Goal: Task Accomplishment & Management: Use online tool/utility

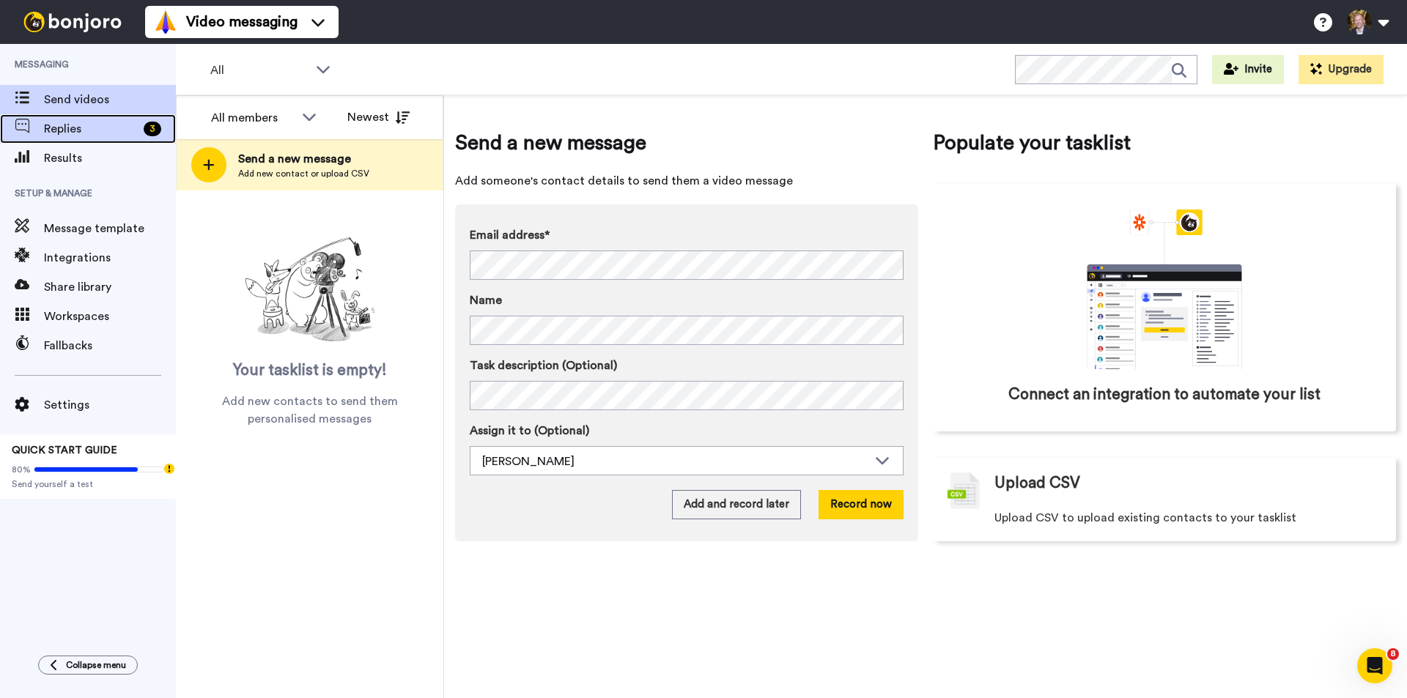
click at [82, 122] on span "Replies" at bounding box center [91, 129] width 94 height 18
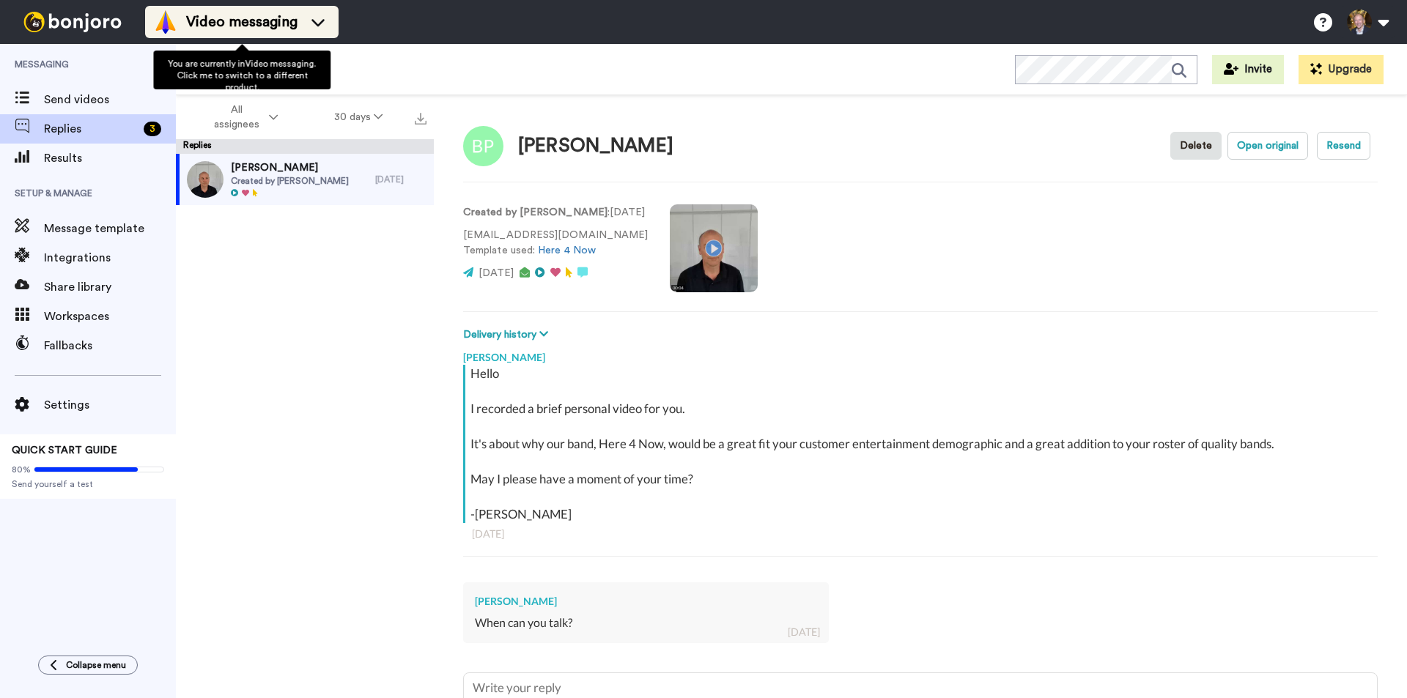
click at [318, 10] on div "Video messaging" at bounding box center [242, 21] width 176 height 23
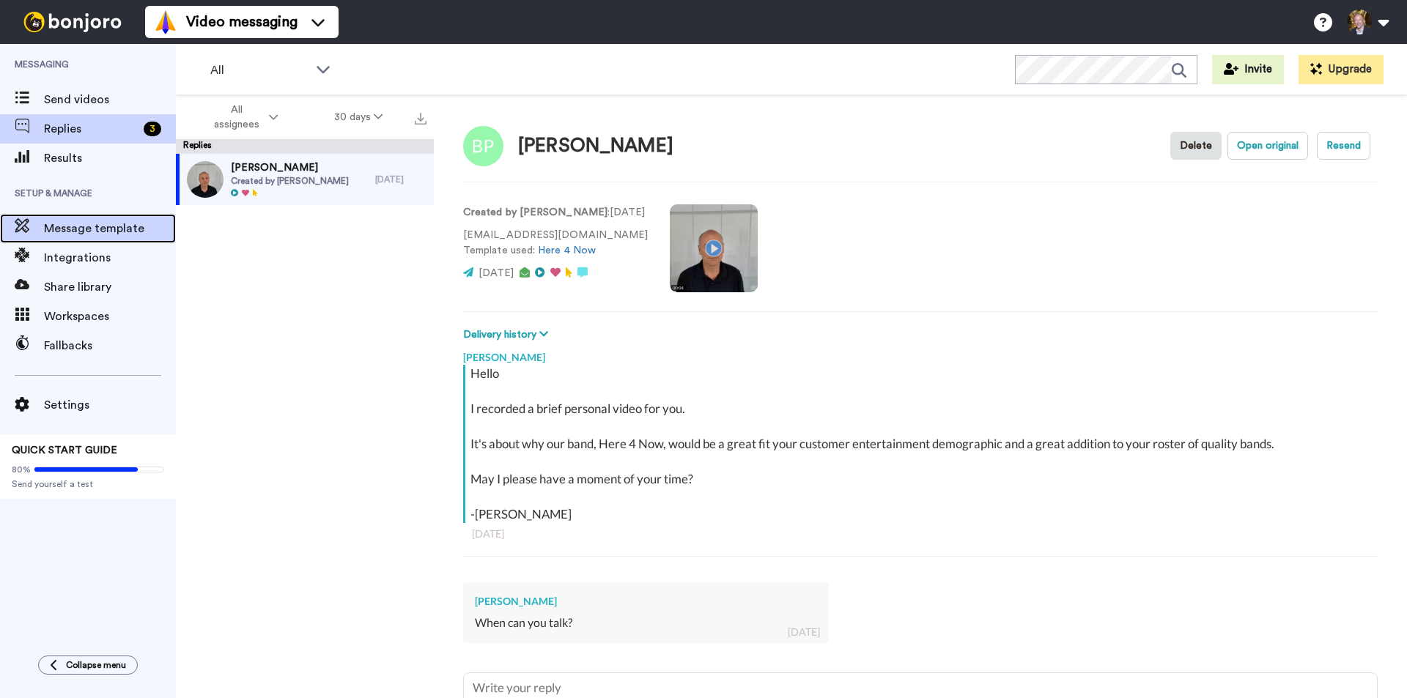
click at [89, 227] on span "Message template" at bounding box center [110, 229] width 132 height 18
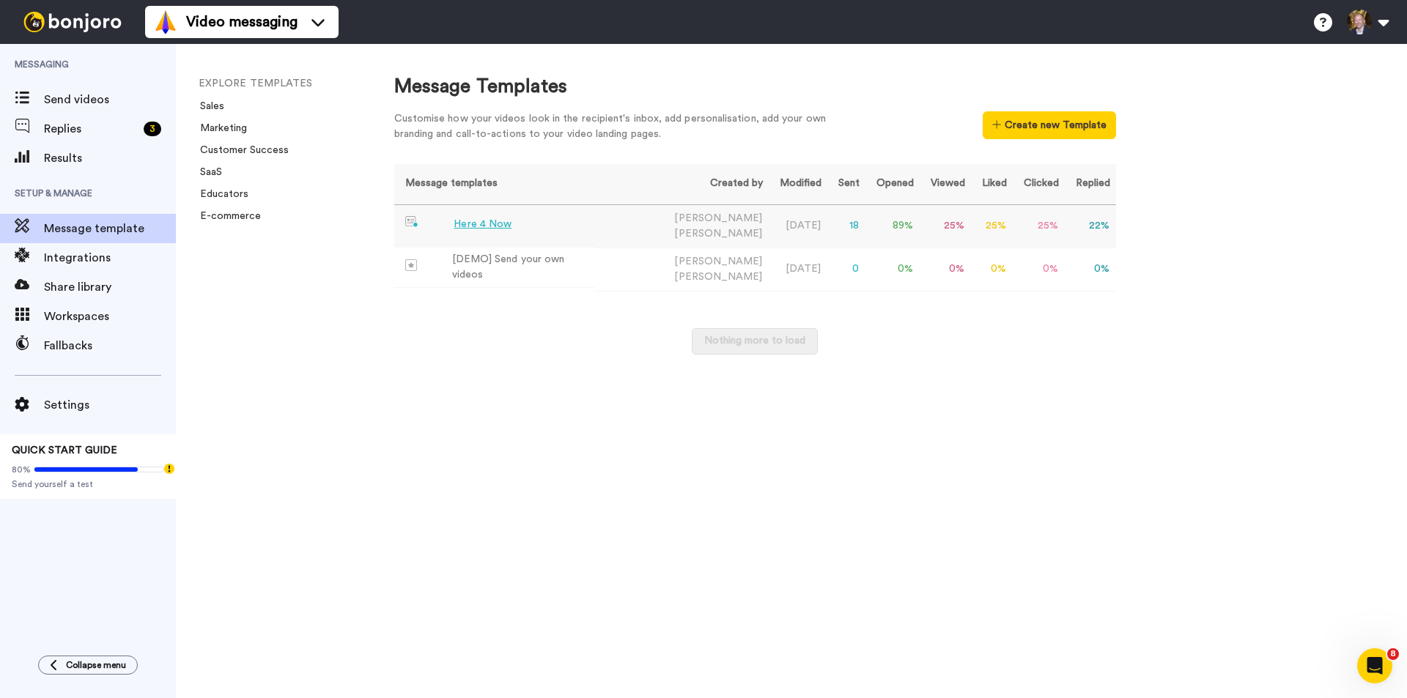
click at [484, 224] on div "Here 4 Now" at bounding box center [483, 224] width 58 height 15
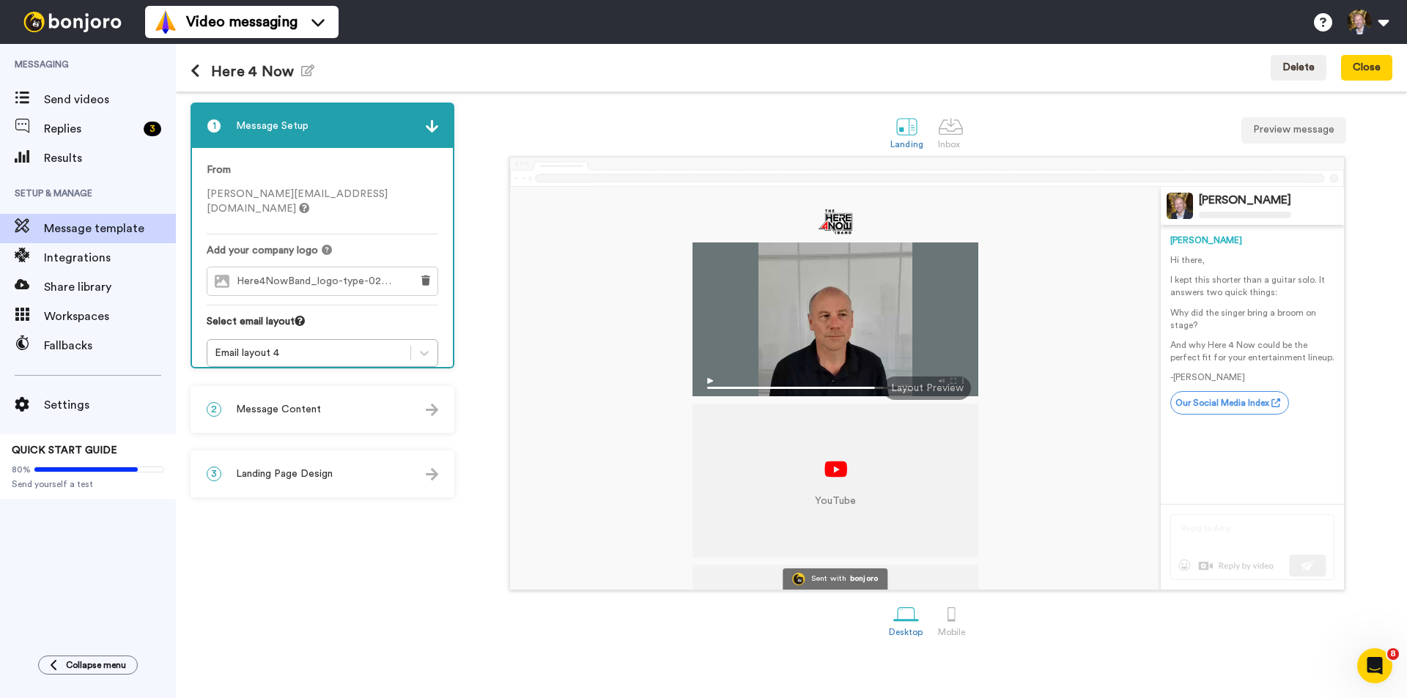
click at [293, 405] on span "Message Content" at bounding box center [278, 409] width 85 height 15
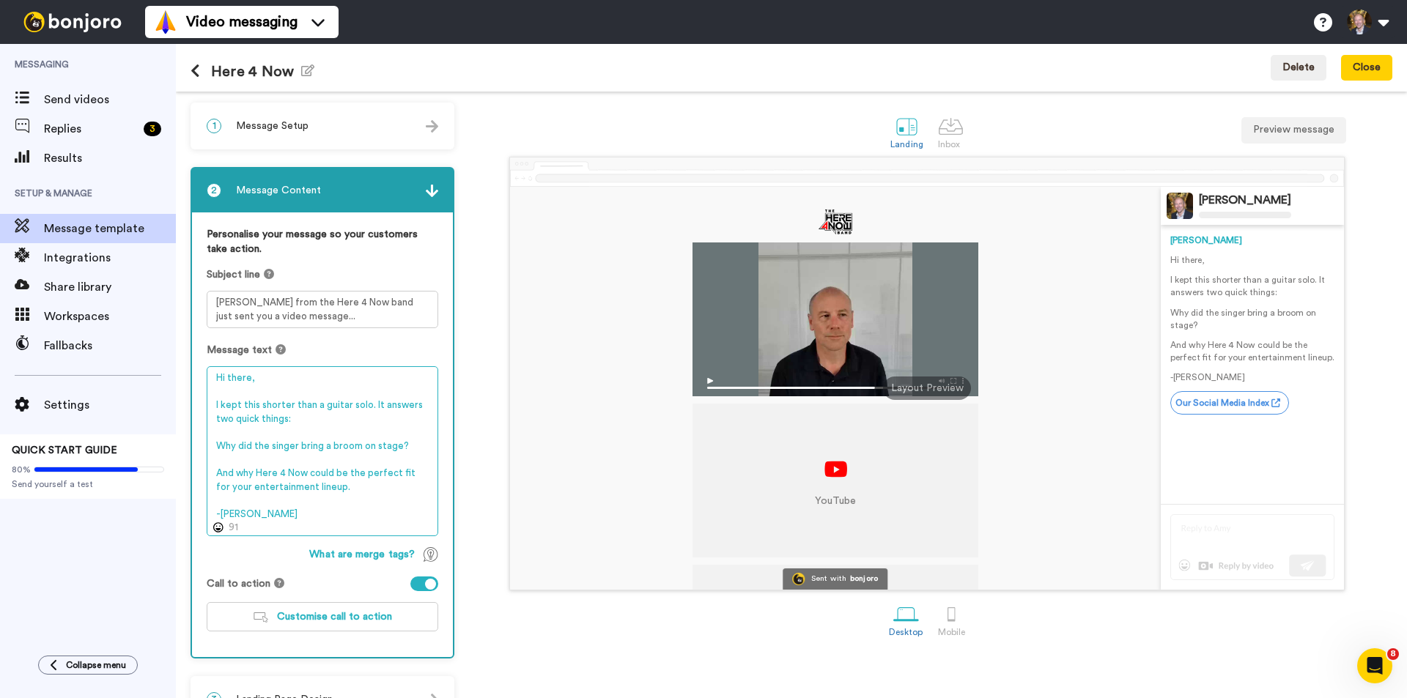
drag, startPoint x: 413, startPoint y: 445, endPoint x: 418, endPoint y: 402, distance: 42.7
click at [413, 446] on textarea "Hi there, I kept this shorter than a guitar solo. It answers two quick things: …" at bounding box center [323, 451] width 232 height 170
click at [298, 488] on textarea "Hi there, I kept this shorter than a guitar solo. It answers two quick things: …" at bounding box center [323, 451] width 232 height 170
click at [239, 487] on textarea "Hi there, I kept this shorter than a guitar solo. It answers two quick things: …" at bounding box center [323, 451] width 232 height 170
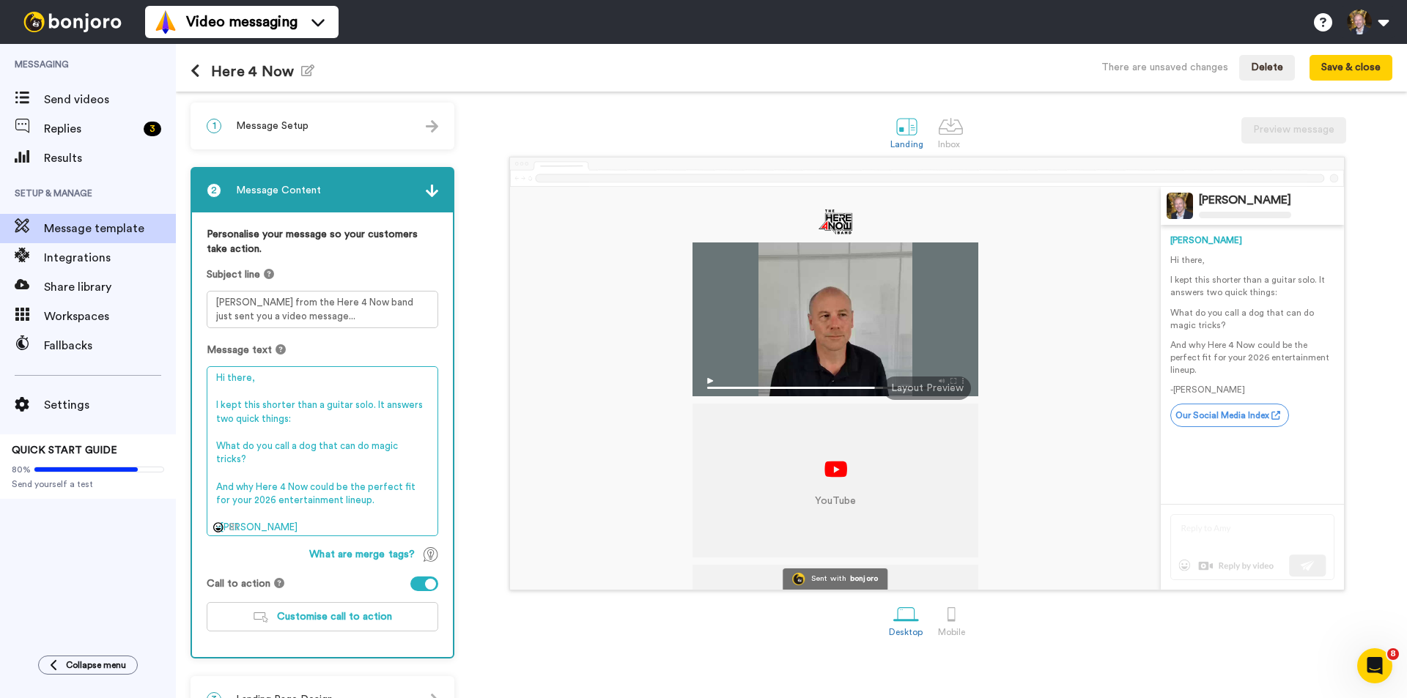
click at [397, 495] on textarea "Hi there, I kept this shorter than a guitar solo. It answers two quick things: …" at bounding box center [323, 451] width 232 height 170
type textarea "Hi there, I kept this shorter than a guitar solo. It answers two quick things: …"
